Goal: Task Accomplishment & Management: Manage account settings

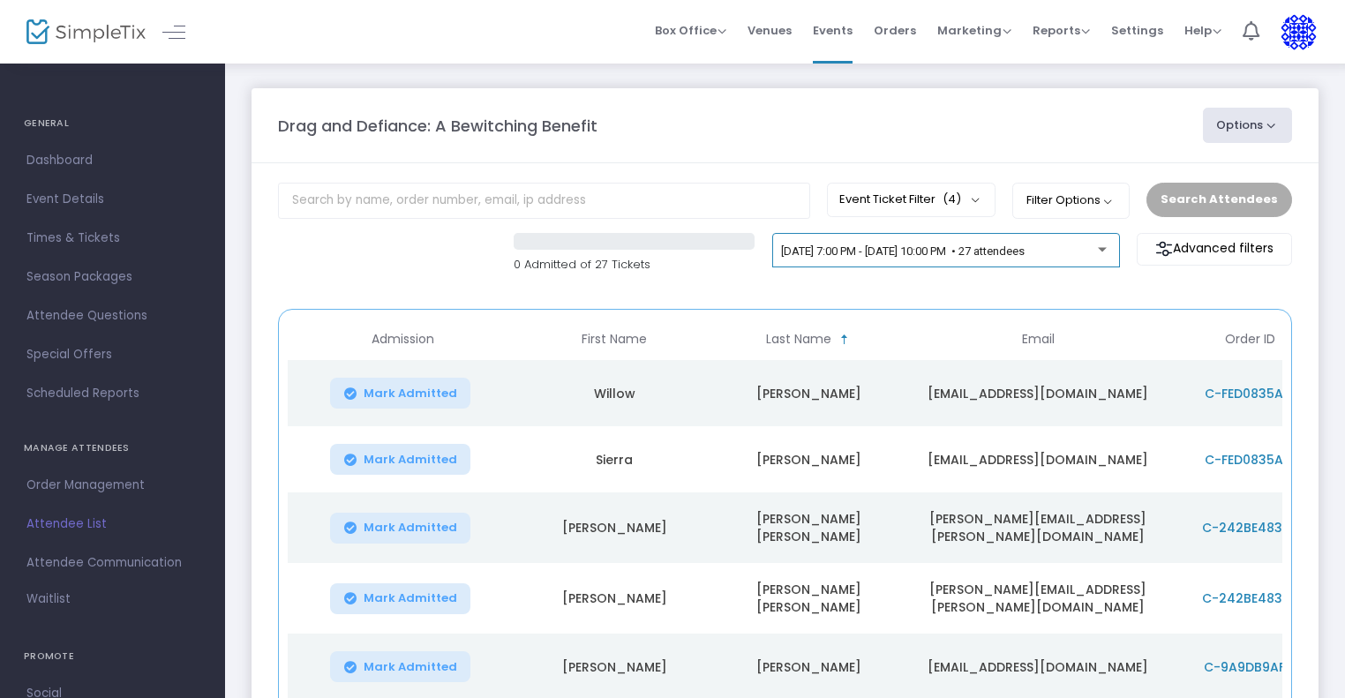
click at [876, 259] on div "[DATE] 7:00 PM - [DATE] 10:00 PM • 27 attendees" at bounding box center [945, 254] width 329 height 25
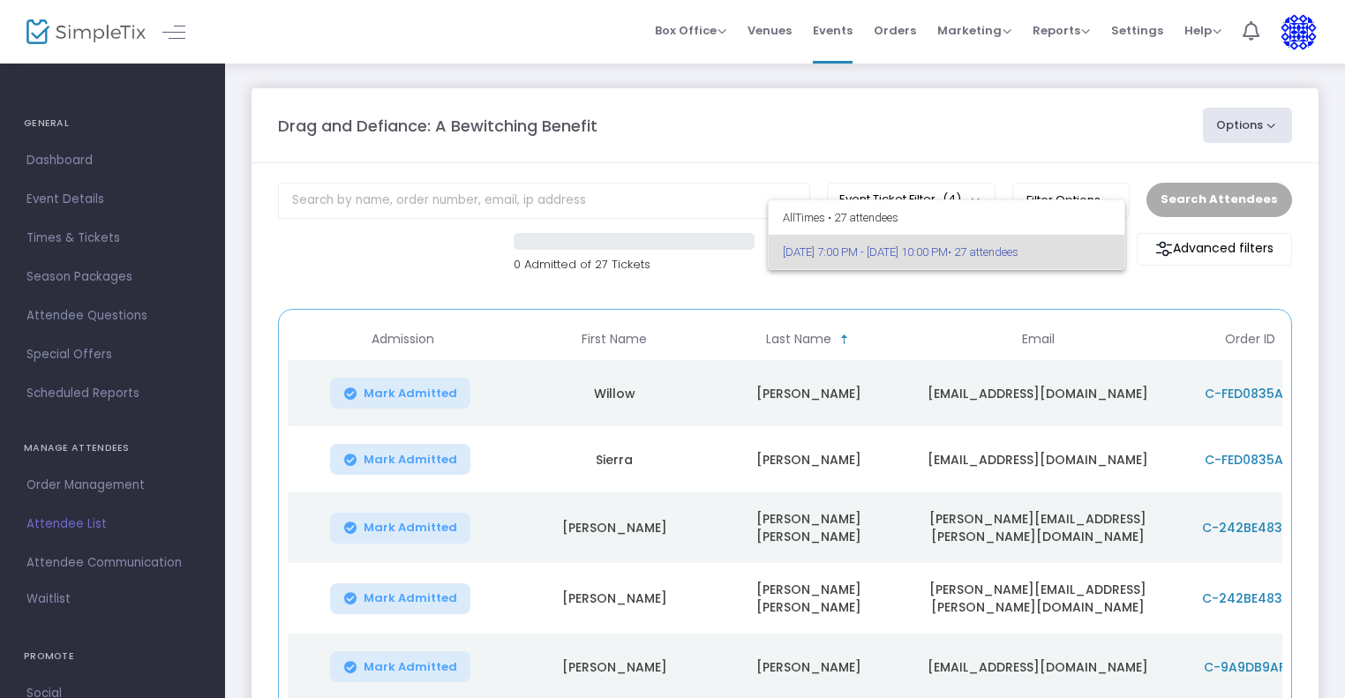
click at [873, 293] on div at bounding box center [672, 349] width 1345 height 698
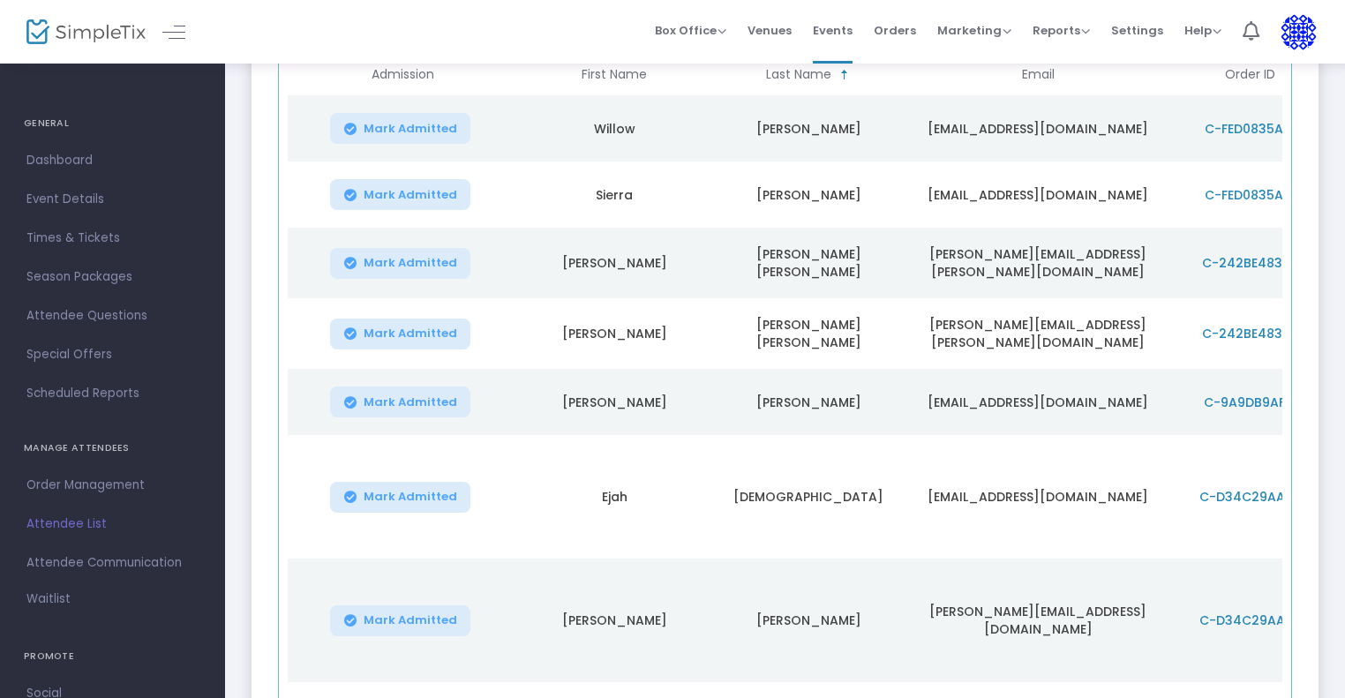
scroll to position [353, 0]
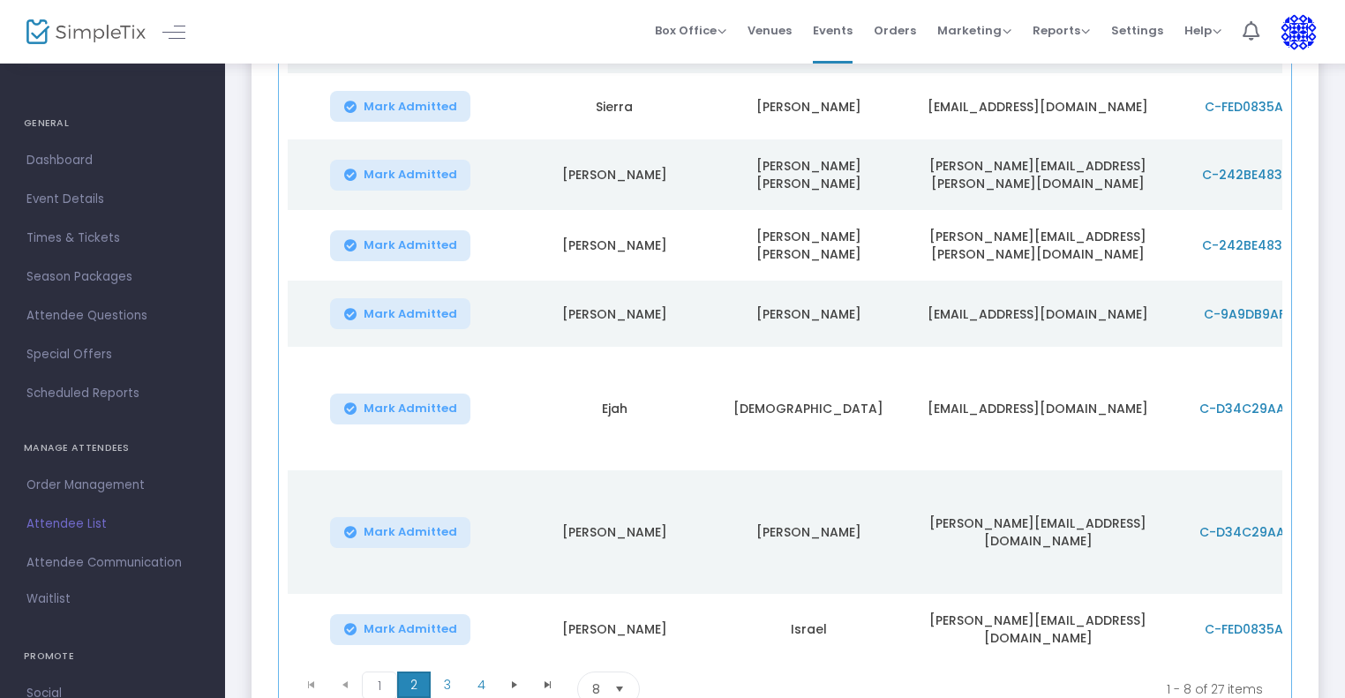
click at [407, 684] on span "2" at bounding box center [414, 685] width 34 height 26
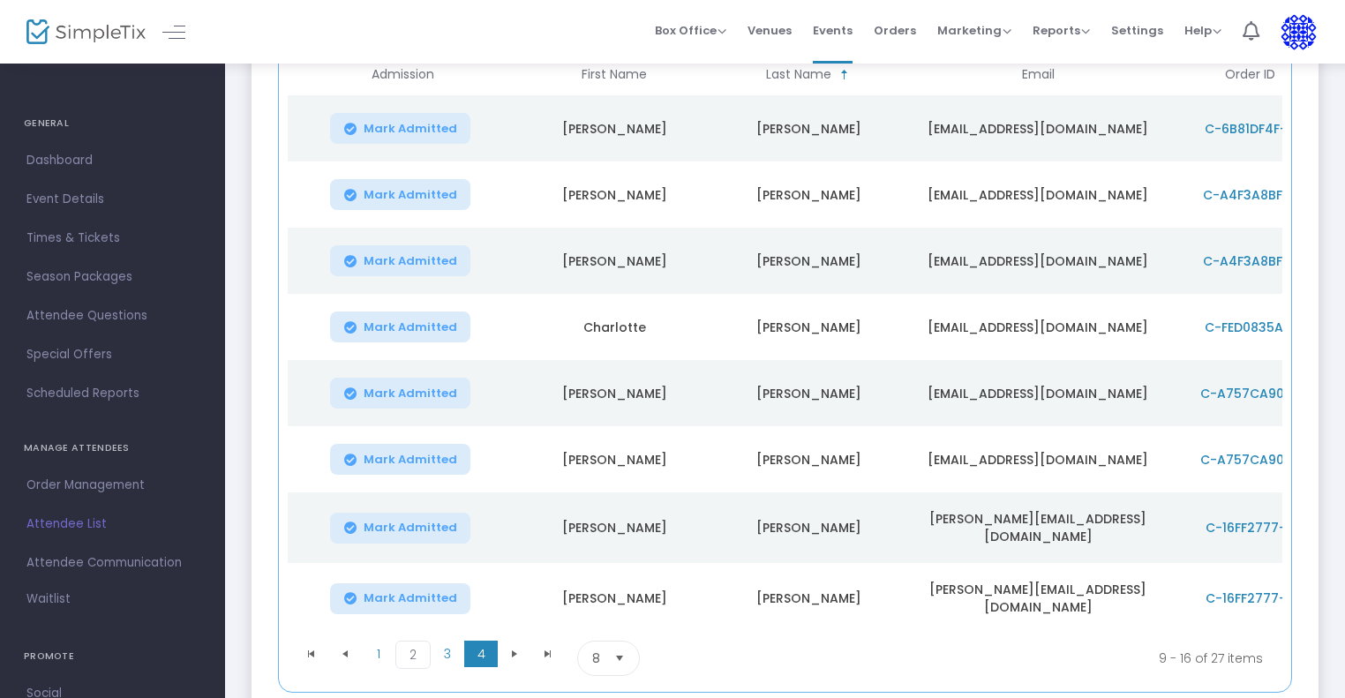
scroll to position [265, 0]
click at [438, 643] on span "3" at bounding box center [448, 654] width 34 height 26
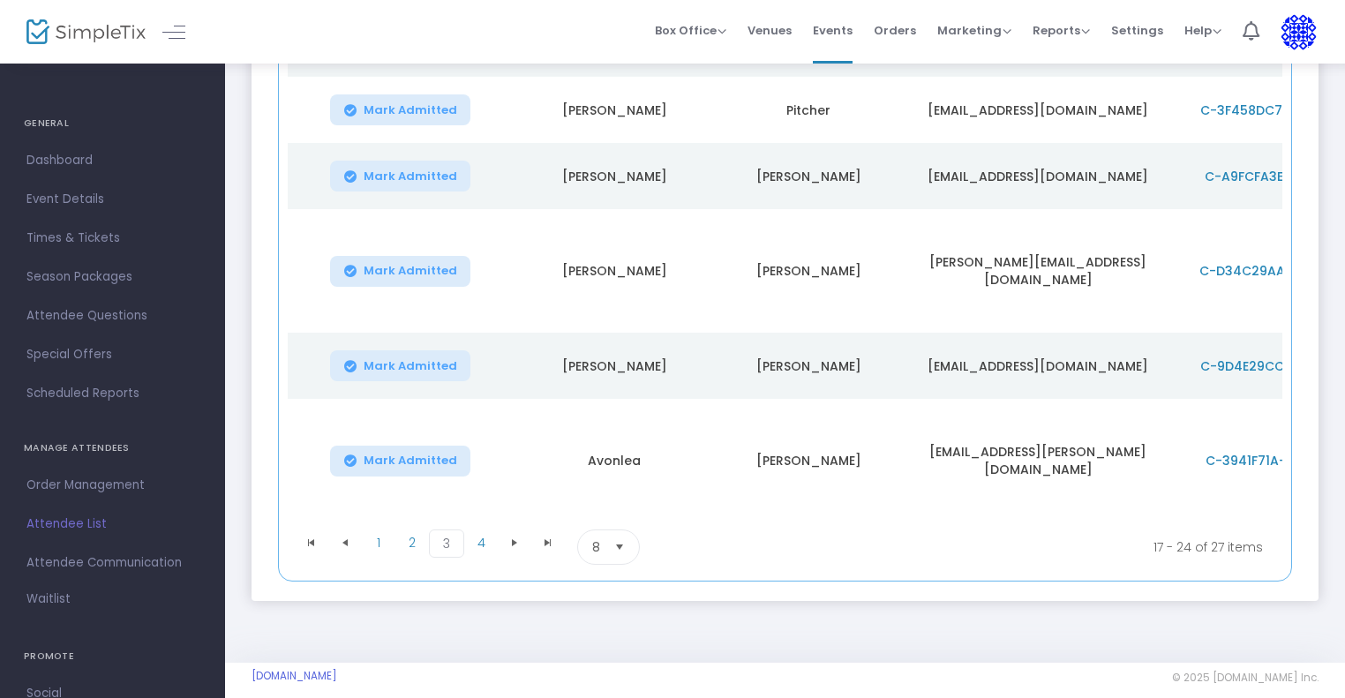
scroll to position [618, 0]
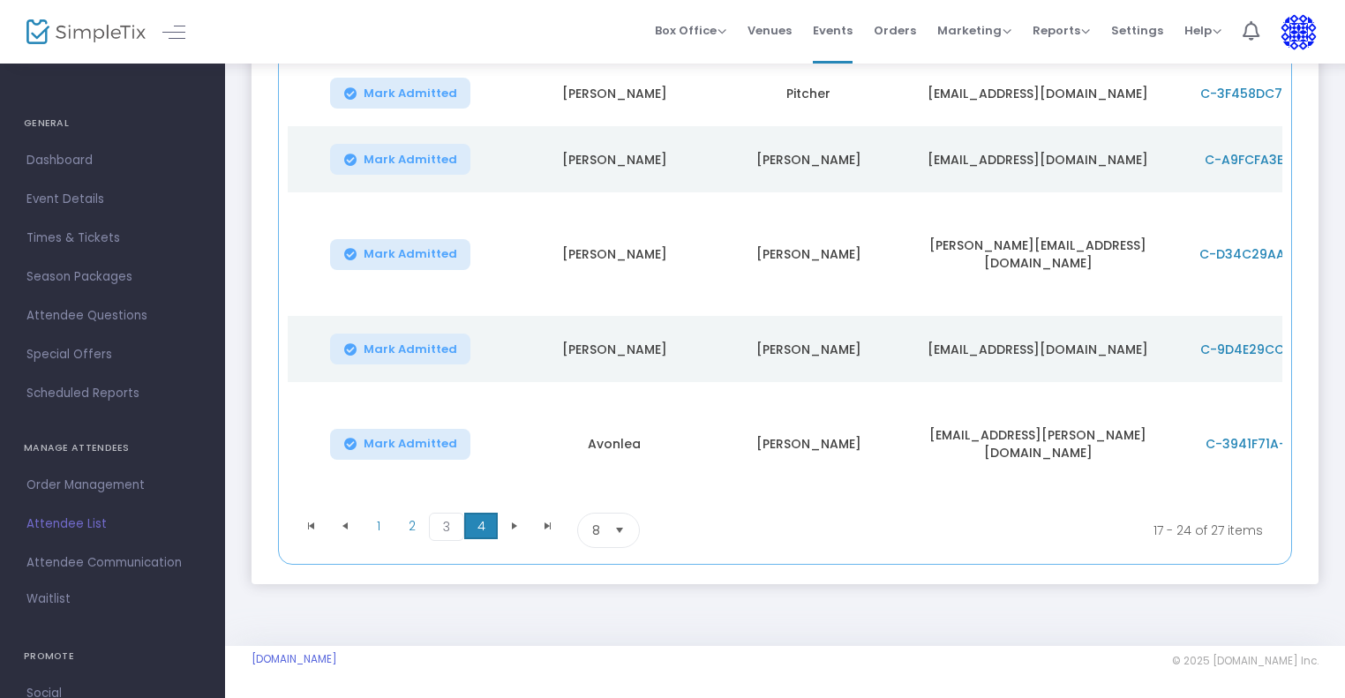
click at [477, 535] on span "4" at bounding box center [481, 526] width 34 height 26
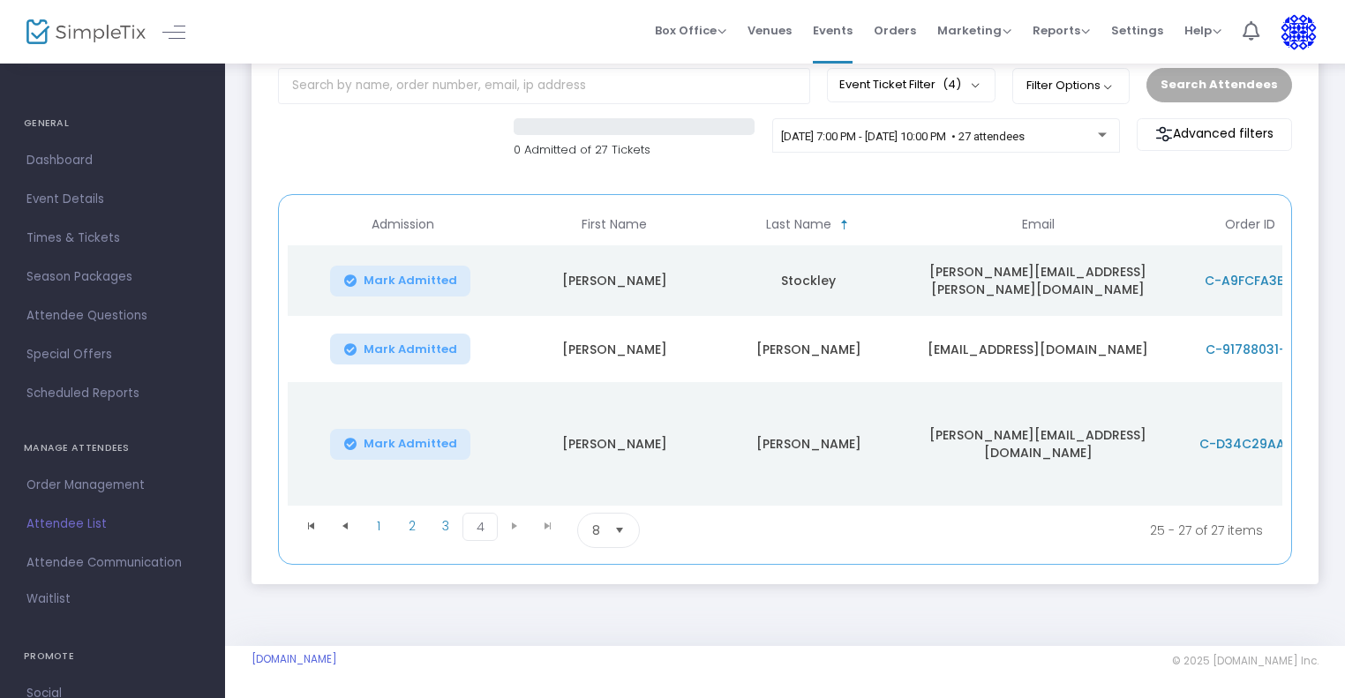
scroll to position [26, 0]
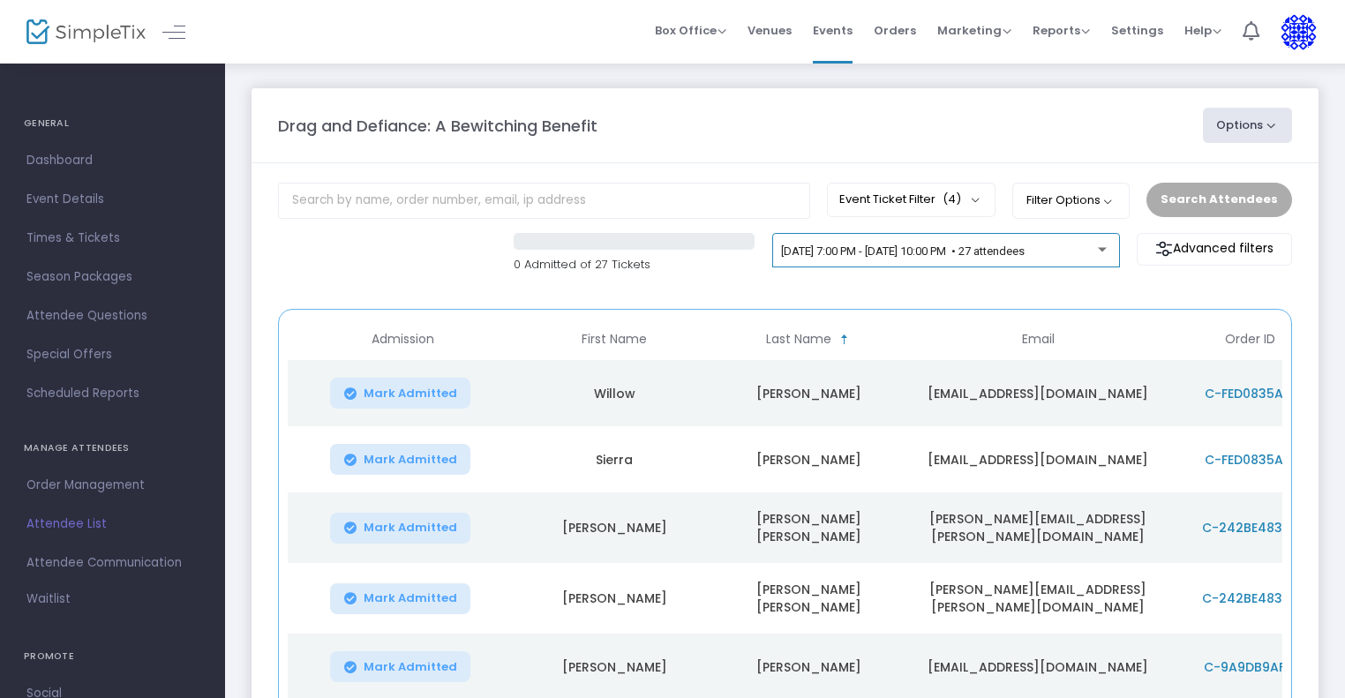
click at [937, 259] on div "[DATE] 7:00 PM - [DATE] 10:00 PM • 27 attendees" at bounding box center [945, 254] width 329 height 25
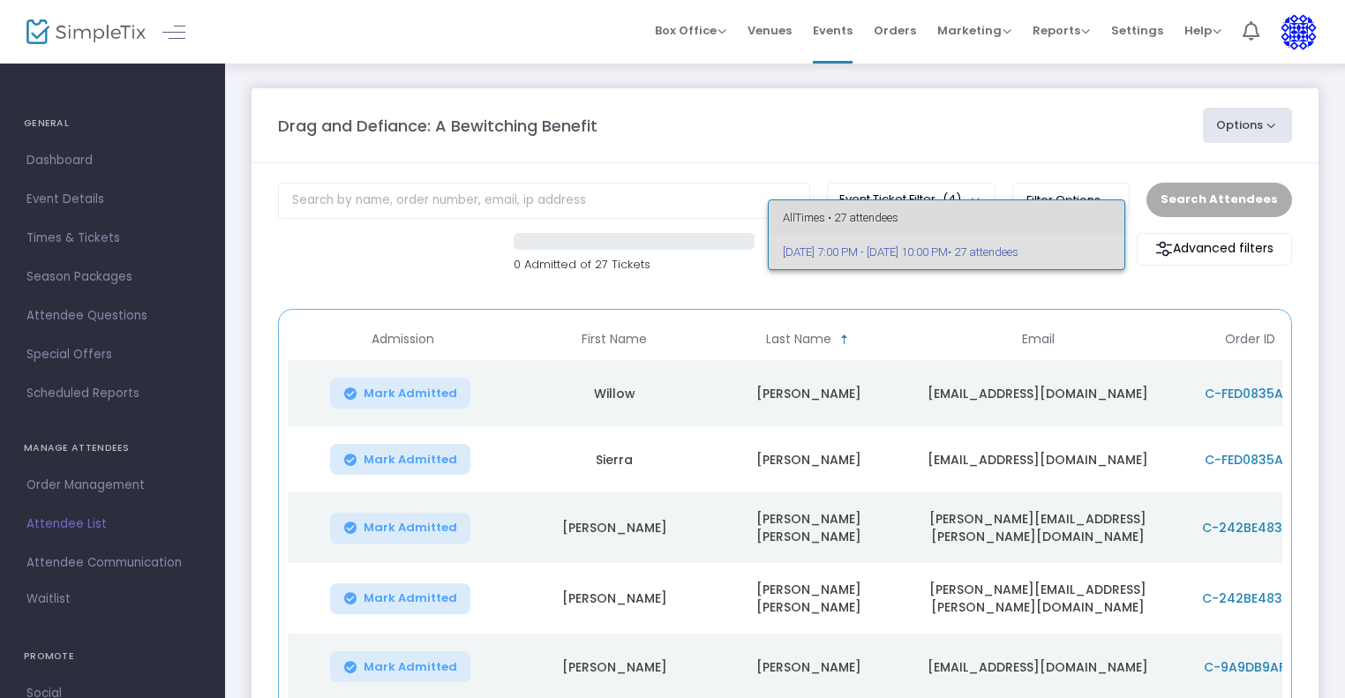
click at [831, 215] on span "All Times • 27 attendees" at bounding box center [946, 217] width 327 height 34
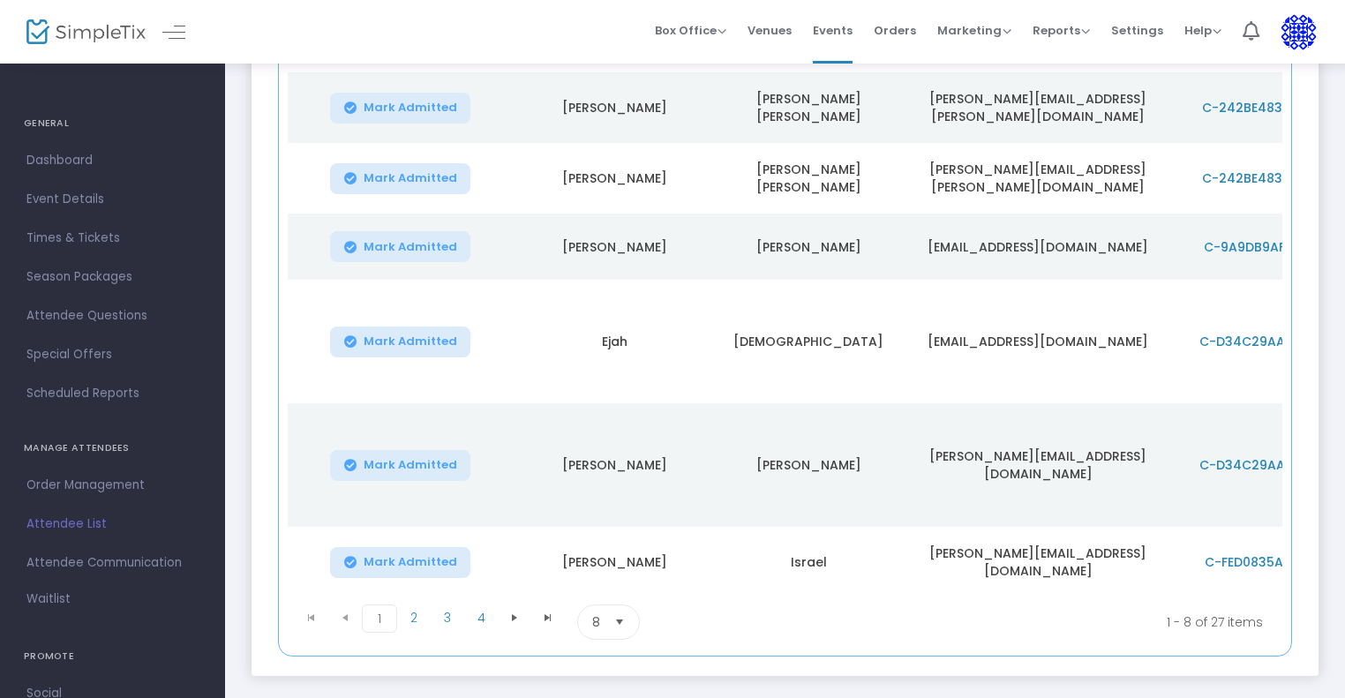
scroll to position [503, 0]
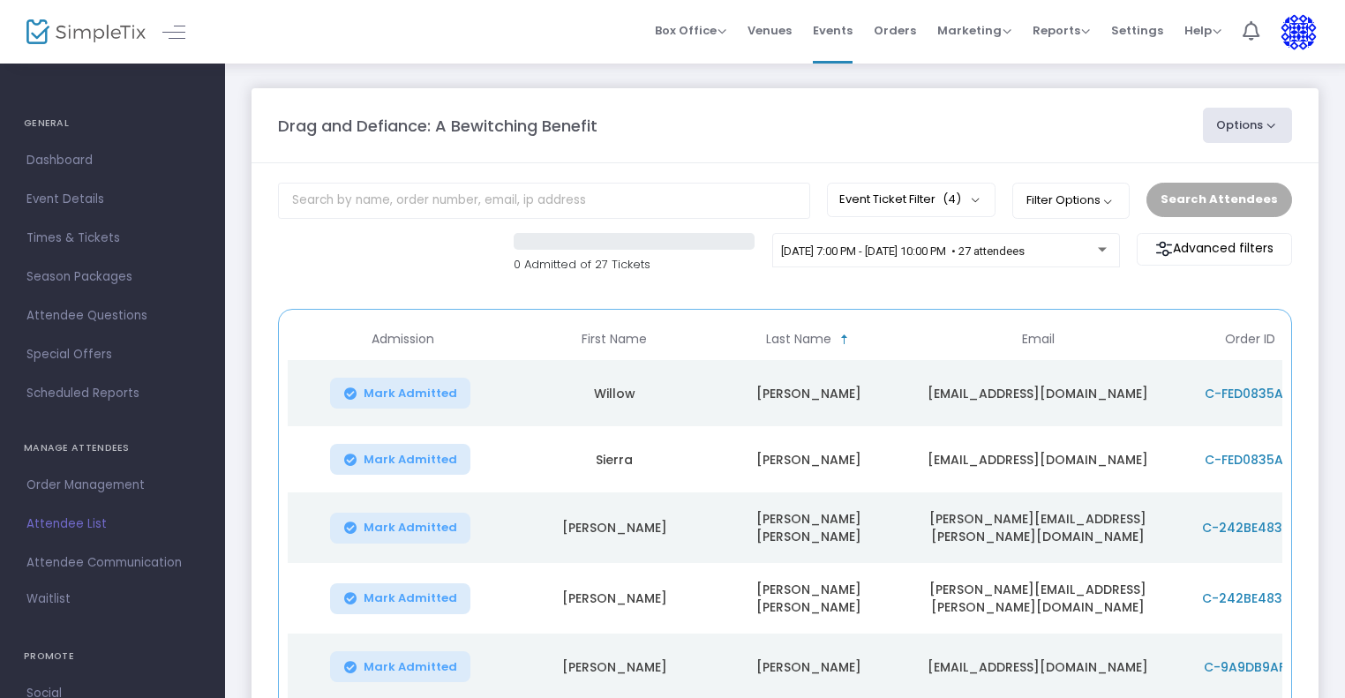
drag, startPoint x: 510, startPoint y: 272, endPoint x: 708, endPoint y: 257, distance: 198.2
click at [708, 257] on div "0 Admitted of 27 Tickets 10/18/2025 @ 7:00 PM - 10/18/2025 @ 10:00 PM • 27 atte…" at bounding box center [785, 262] width 1032 height 59
copy p "0 Admitted of 27 Tickets"
